Goal: Complete application form

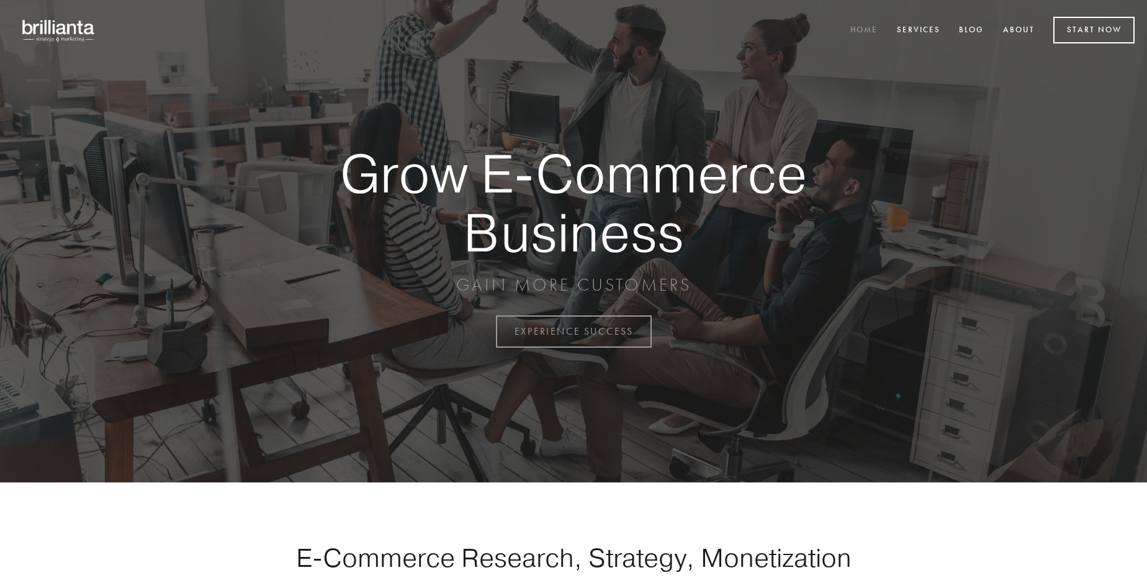
scroll to position [3255, 0]
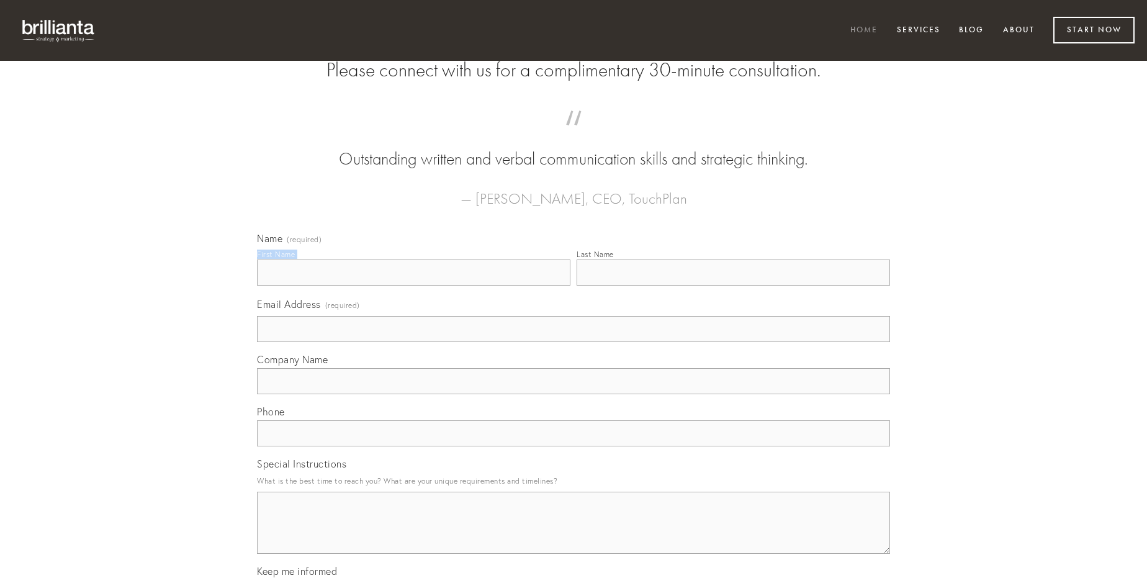
type input "[PERSON_NAME]"
click at [733, 286] on input "Last Name" at bounding box center [734, 273] width 314 height 26
type input "[PERSON_NAME]"
click at [574, 342] on input "Email Address (required)" at bounding box center [573, 329] width 633 height 26
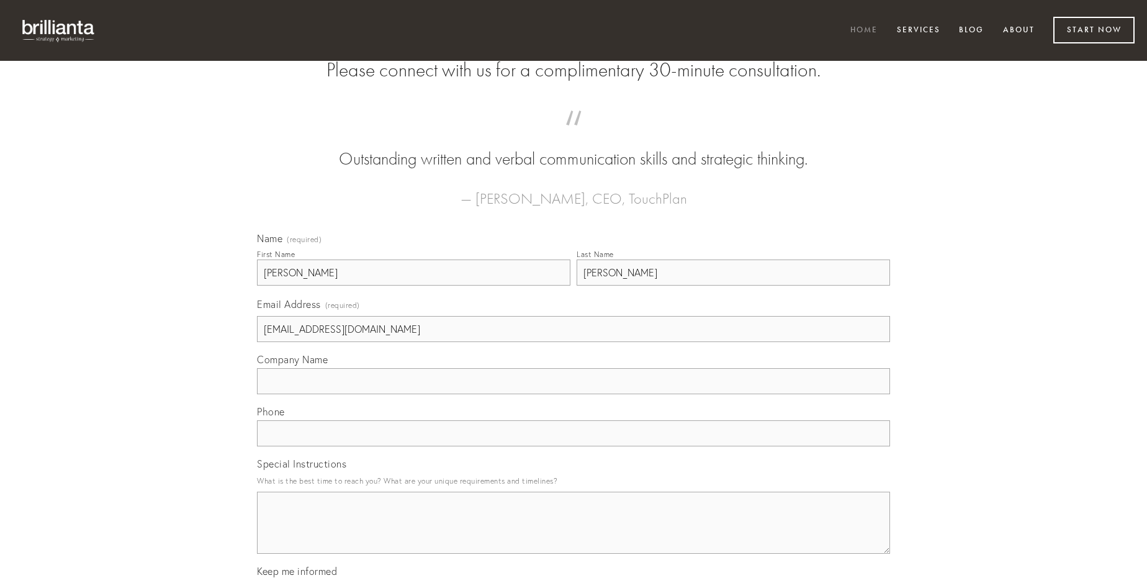
type input "[EMAIL_ADDRESS][DOMAIN_NAME]"
click at [574, 394] on input "Company Name" at bounding box center [573, 381] width 633 height 26
type input "reprehenderit"
click at [574, 446] on input "text" at bounding box center [573, 433] width 633 height 26
click at [574, 534] on textarea "Special Instructions" at bounding box center [573, 523] width 633 height 62
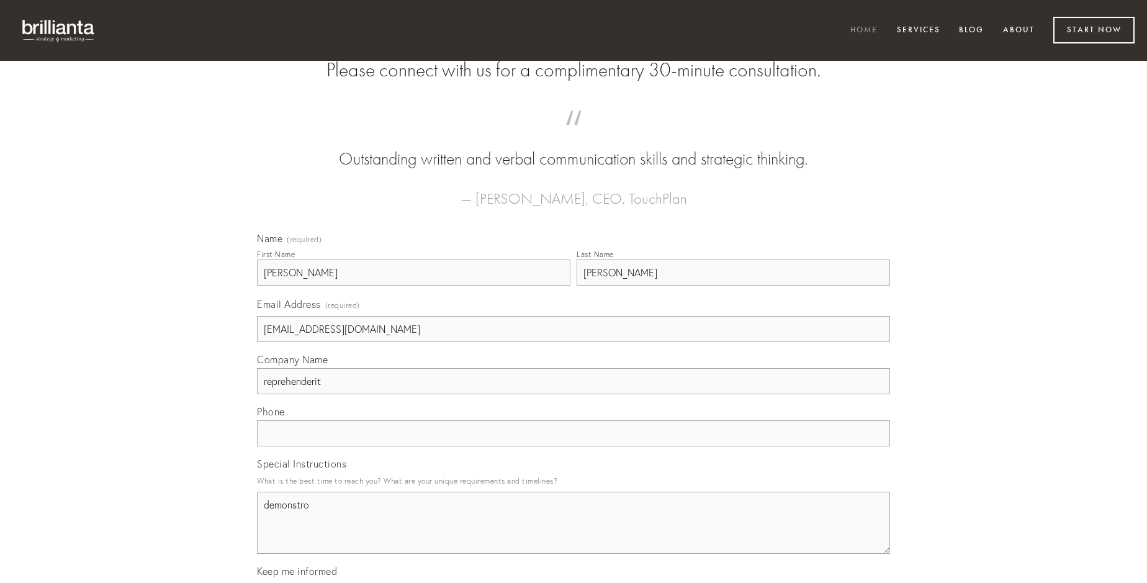
type textarea "demonstro"
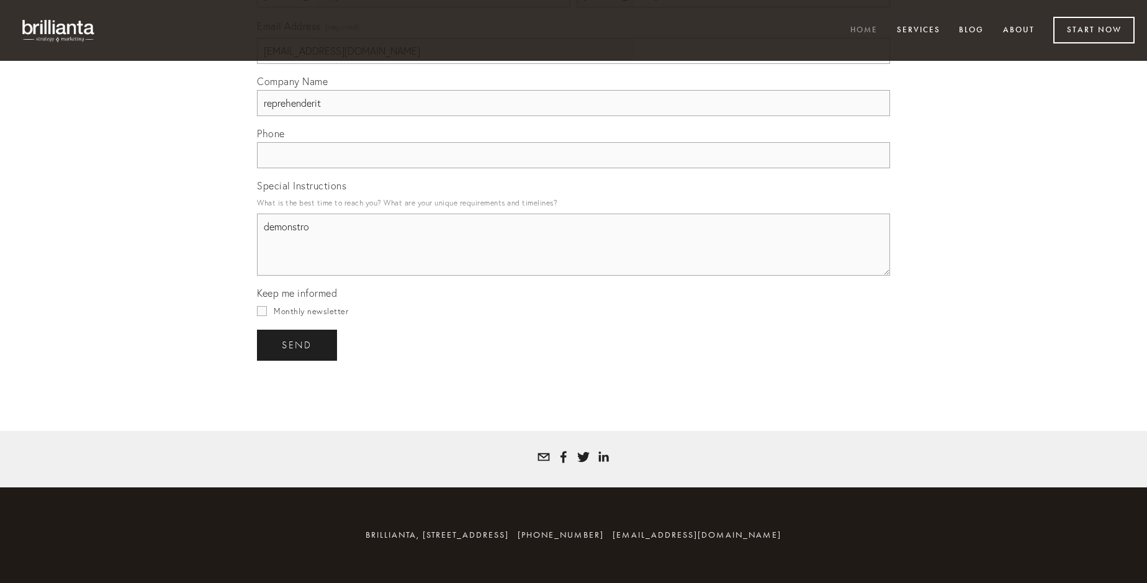
click at [298, 345] on span "send" at bounding box center [297, 345] width 30 height 11
